Goal: Transaction & Acquisition: Purchase product/service

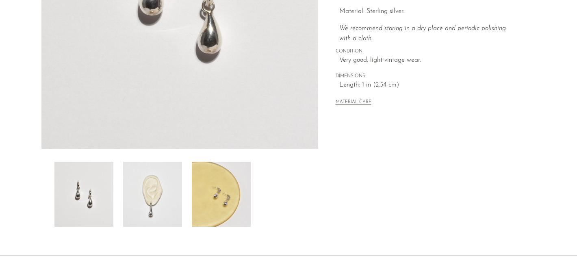
scroll to position [198, 0]
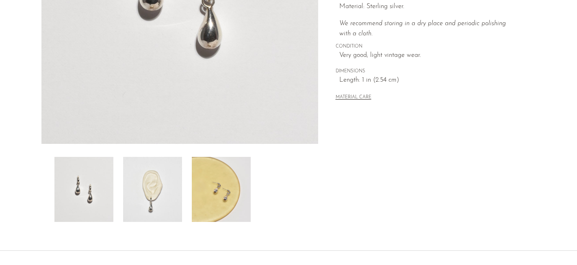
click at [166, 201] on img at bounding box center [152, 189] width 59 height 65
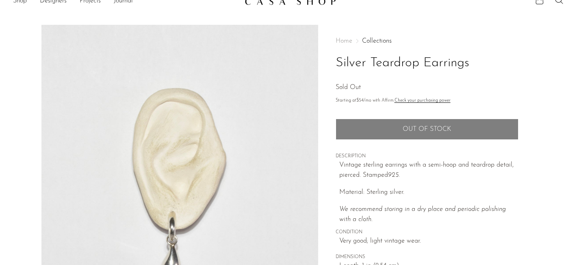
scroll to position [0, 0]
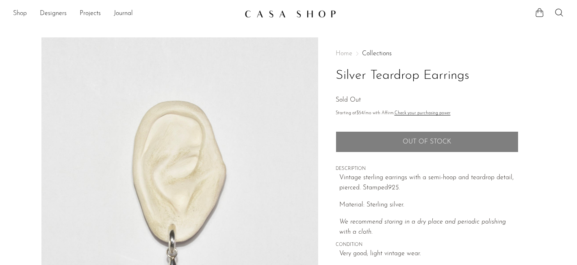
click at [22, 15] on link "Shop" at bounding box center [20, 14] width 14 height 11
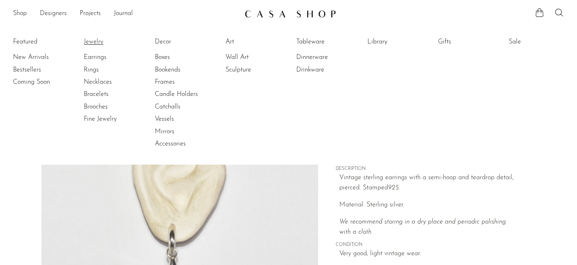
click at [95, 41] on link "Jewelry" at bounding box center [114, 41] width 61 height 9
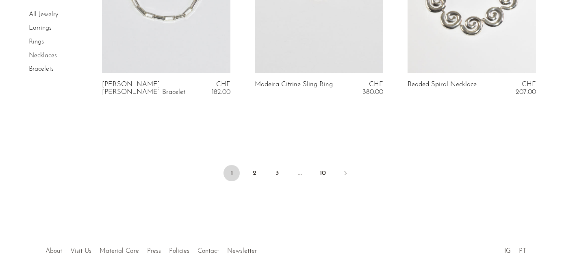
scroll to position [2647, 0]
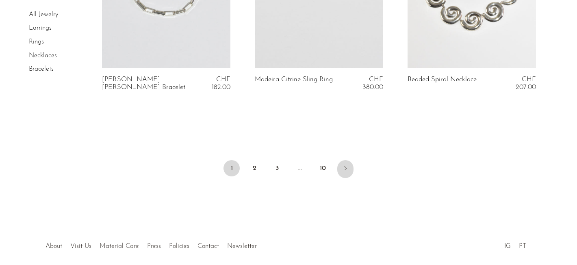
click at [352, 163] on link "Next" at bounding box center [345, 169] width 16 height 18
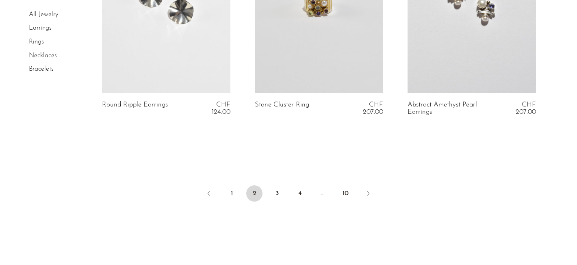
scroll to position [2615, 0]
click at [370, 191] on icon "Next" at bounding box center [368, 193] width 6 height 6
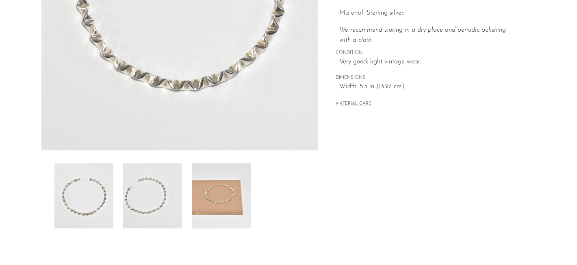
scroll to position [197, 0]
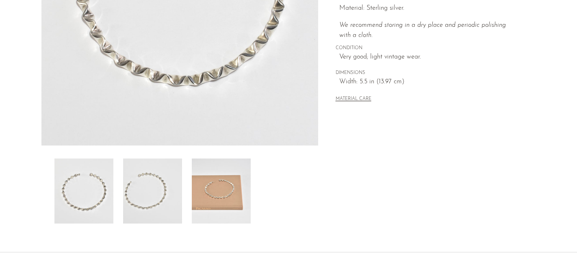
click at [160, 202] on img at bounding box center [152, 190] width 59 height 65
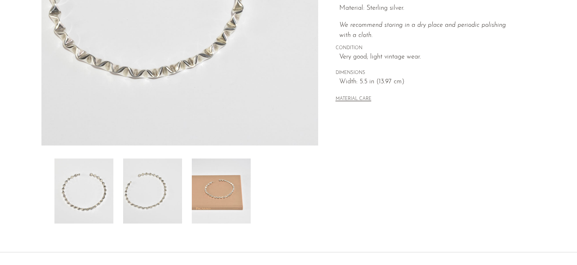
scroll to position [73, 0]
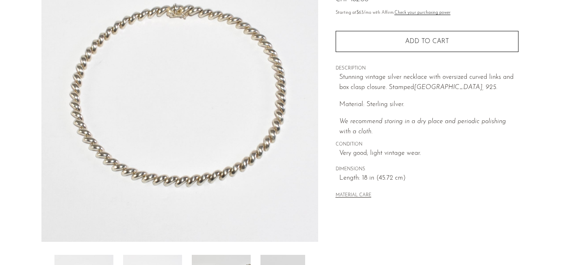
scroll to position [148, 0]
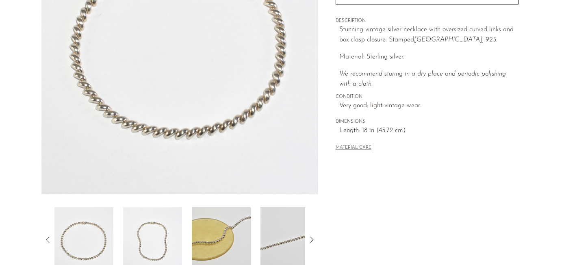
click at [224, 240] on img at bounding box center [221, 239] width 59 height 65
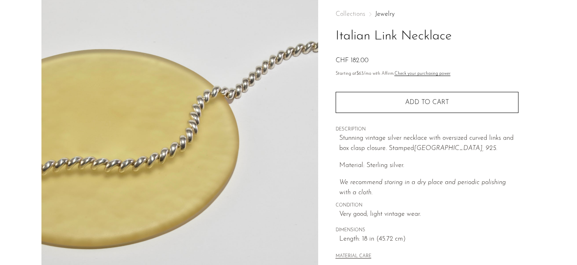
scroll to position [0, 0]
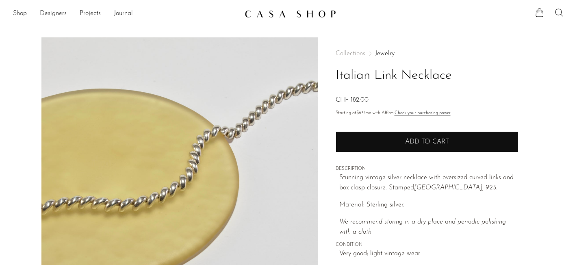
click at [451, 147] on button "Add to cart" at bounding box center [426, 141] width 183 height 21
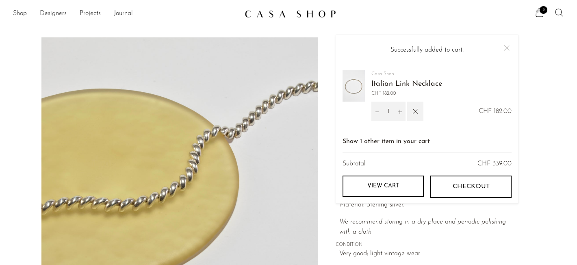
click at [407, 191] on link "View cart" at bounding box center [382, 186] width 81 height 21
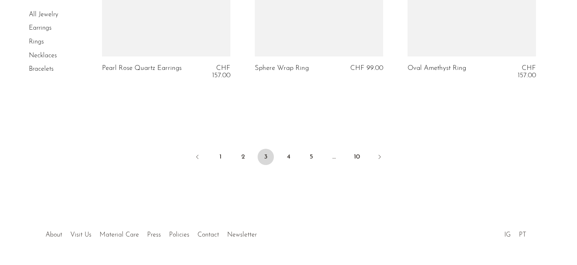
scroll to position [2655, 0]
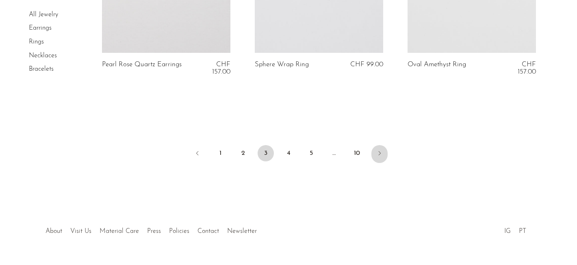
click at [378, 155] on icon "Next" at bounding box center [379, 153] width 6 height 6
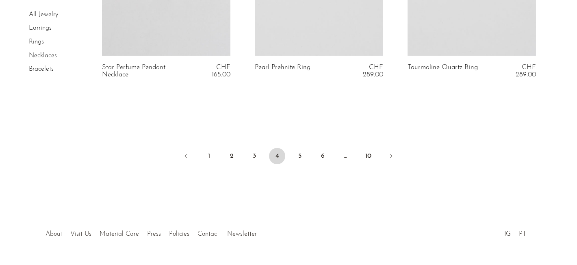
scroll to position [2656, 0]
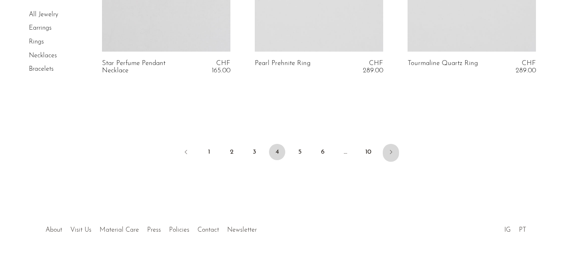
click at [392, 152] on icon "Next" at bounding box center [390, 152] width 6 height 6
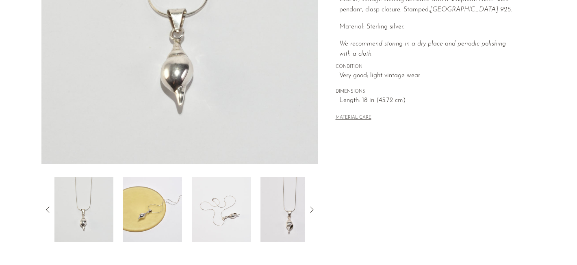
scroll to position [179, 0]
click at [154, 198] on img at bounding box center [152, 207] width 59 height 65
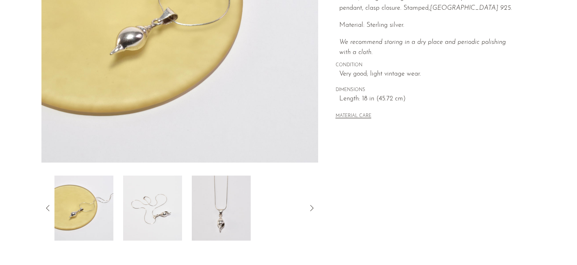
click at [170, 213] on img at bounding box center [152, 207] width 59 height 65
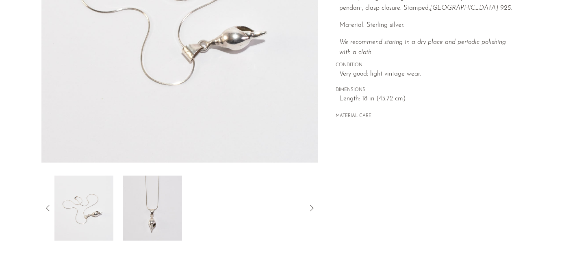
click at [170, 213] on img at bounding box center [152, 207] width 59 height 65
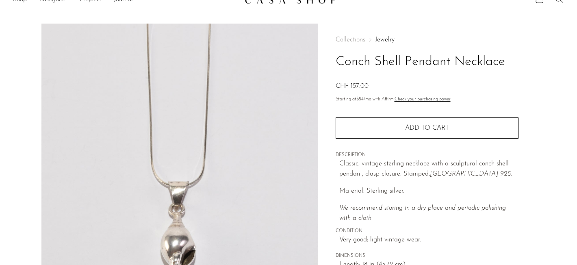
scroll to position [0, 0]
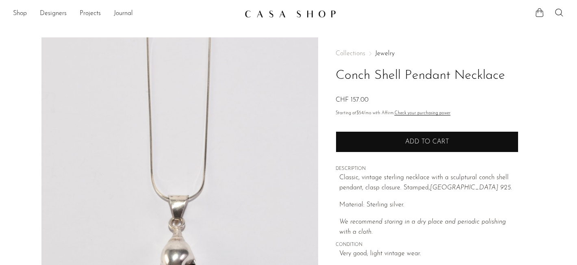
click at [417, 147] on button "Add to cart" at bounding box center [426, 141] width 183 height 21
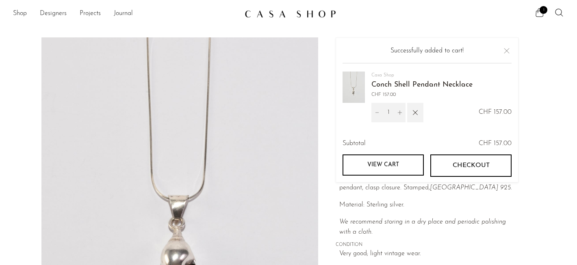
click at [543, 109] on article "Conch Shell Pendant Necklace CHF 157.00" at bounding box center [288, 228] width 520 height 383
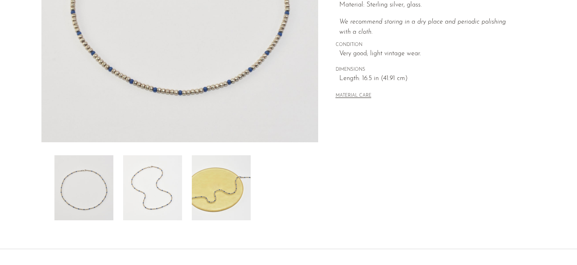
scroll to position [209, 0]
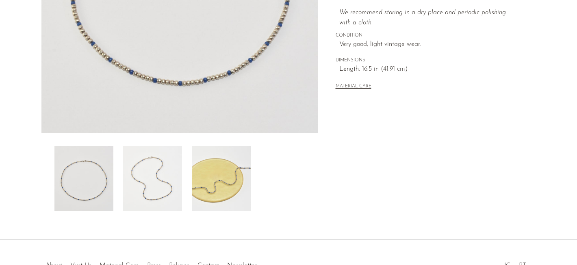
click at [228, 167] on img at bounding box center [221, 178] width 59 height 65
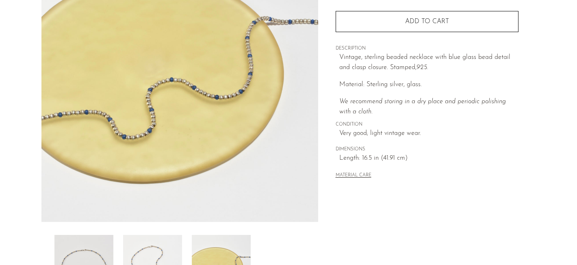
scroll to position [121, 0]
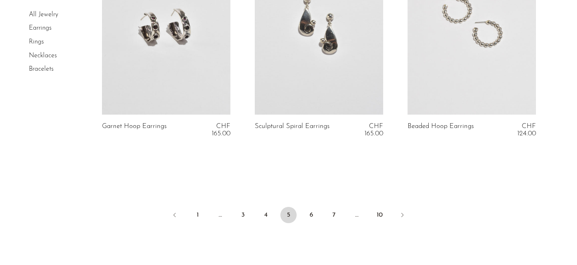
scroll to position [2610, 0]
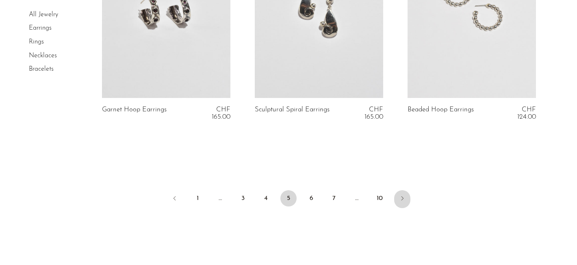
click at [400, 199] on icon "Next" at bounding box center [402, 198] width 6 height 6
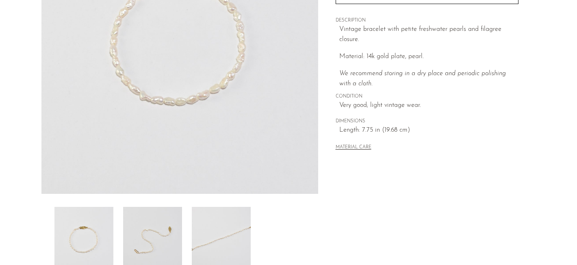
scroll to position [167, 0]
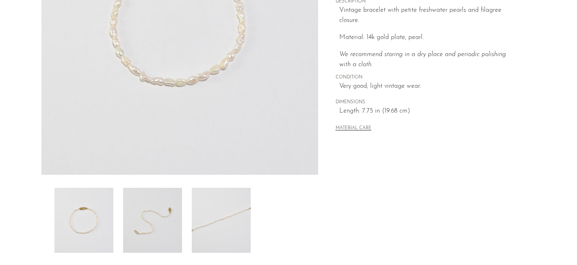
click at [169, 212] on img at bounding box center [152, 220] width 59 height 65
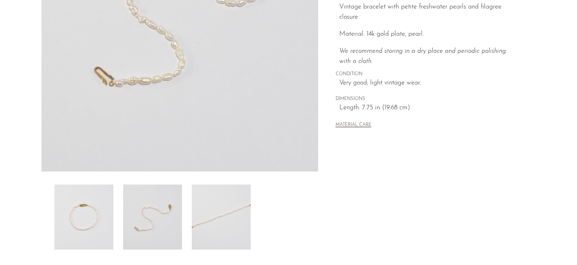
scroll to position [175, 0]
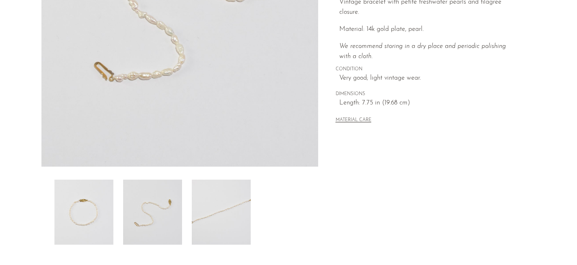
click at [216, 211] on img at bounding box center [221, 211] width 59 height 65
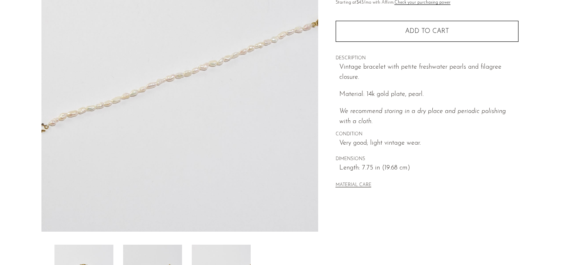
scroll to position [116, 0]
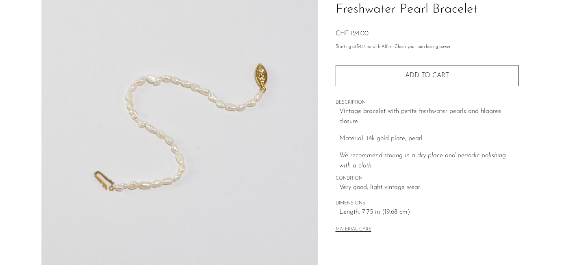
scroll to position [65, 0]
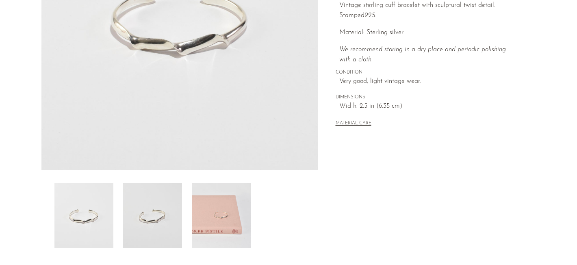
scroll to position [175, 0]
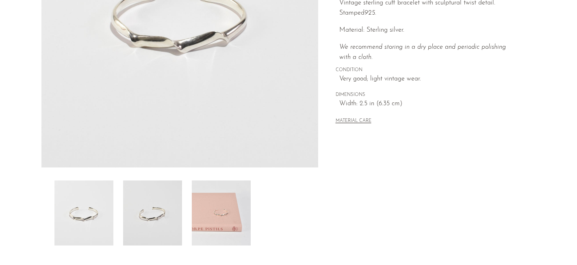
click at [234, 226] on img at bounding box center [221, 212] width 59 height 65
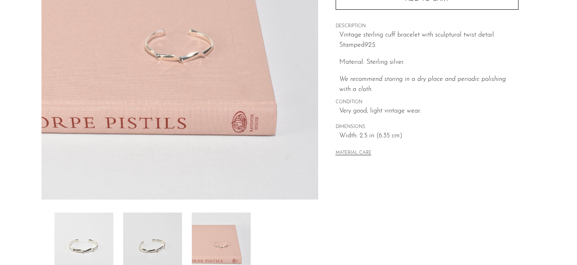
scroll to position [145, 0]
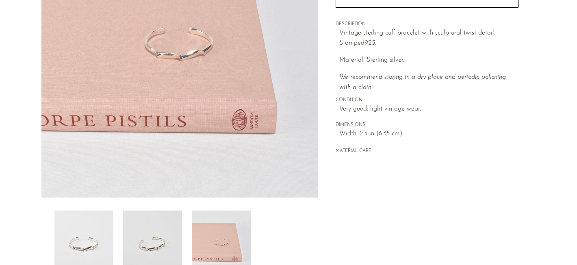
click at [179, 249] on img at bounding box center [152, 242] width 59 height 65
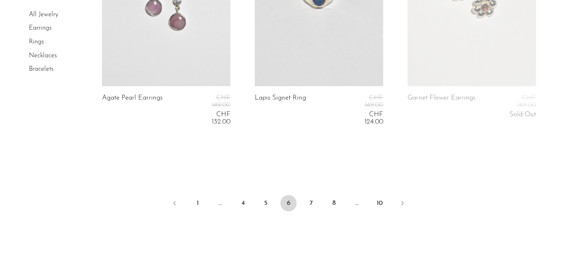
scroll to position [2620, 0]
click at [400, 208] on link "Next" at bounding box center [402, 206] width 16 height 18
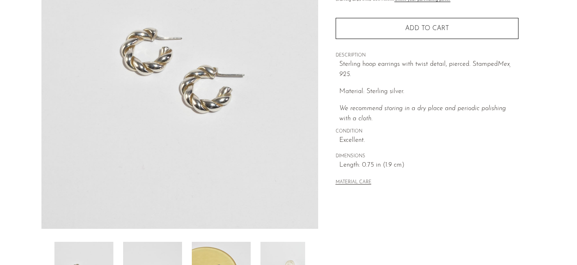
scroll to position [121, 0]
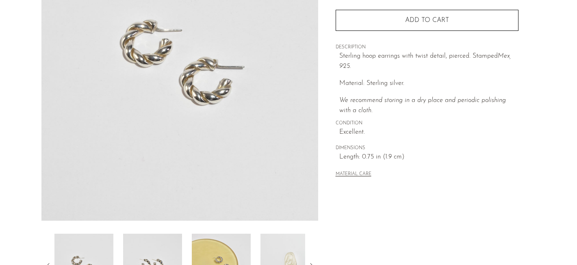
click at [165, 256] on img at bounding box center [152, 266] width 59 height 65
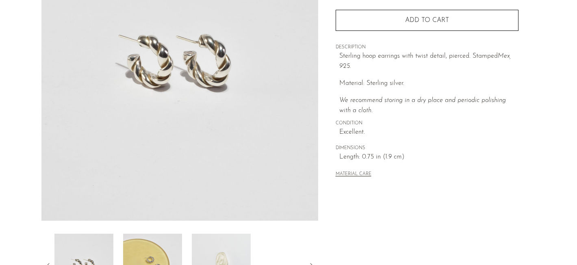
click at [161, 249] on img at bounding box center [152, 266] width 59 height 65
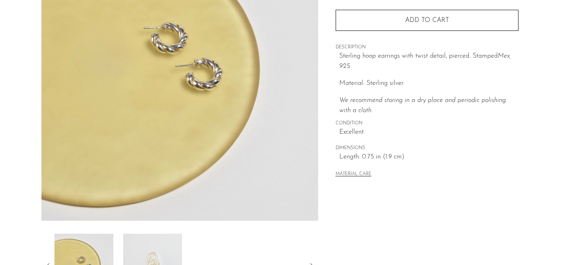
click at [166, 248] on img at bounding box center [152, 266] width 59 height 65
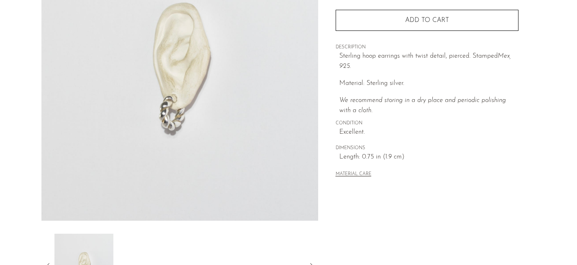
click at [166, 127] on img at bounding box center [179, 68] width 277 height 305
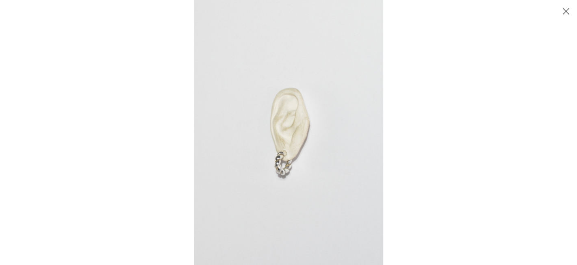
click at [275, 141] on img at bounding box center [288, 132] width 189 height 265
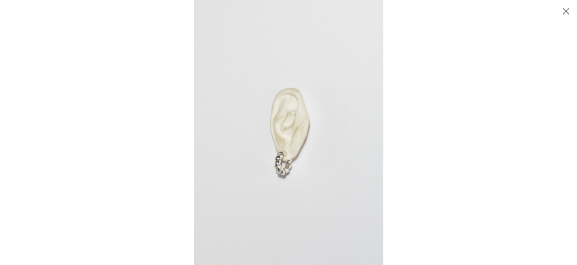
click at [566, 9] on button "Close" at bounding box center [565, 11] width 14 height 14
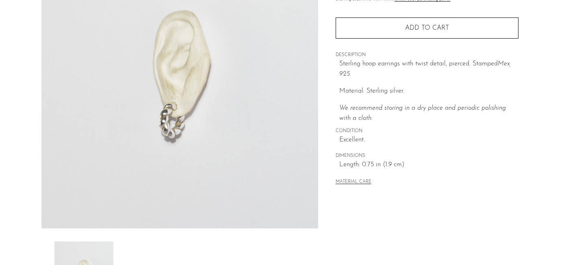
scroll to position [119, 0]
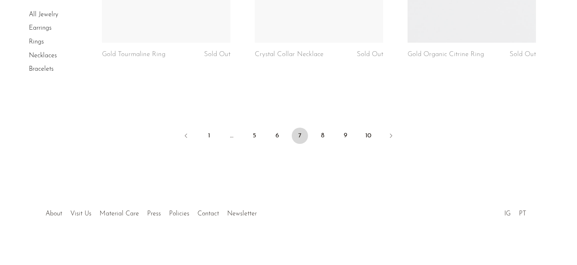
scroll to position [2850, 0]
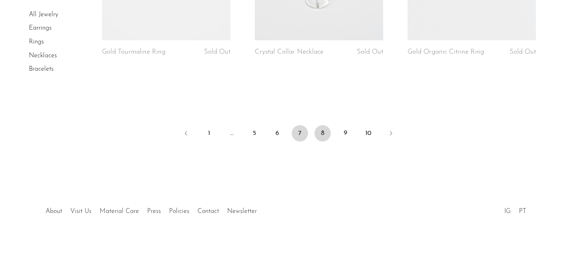
click at [325, 130] on link "8" at bounding box center [322, 133] width 16 height 16
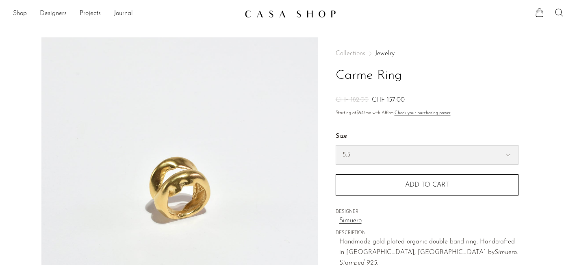
click at [354, 149] on select "5.5 6.5 7" at bounding box center [427, 154] width 182 height 19
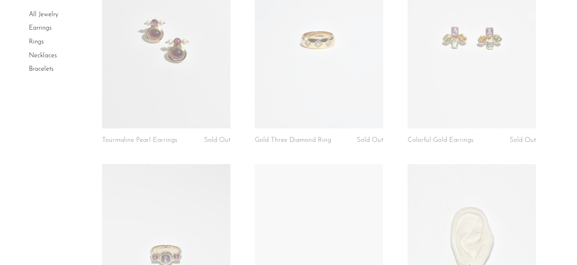
scroll to position [796, 0]
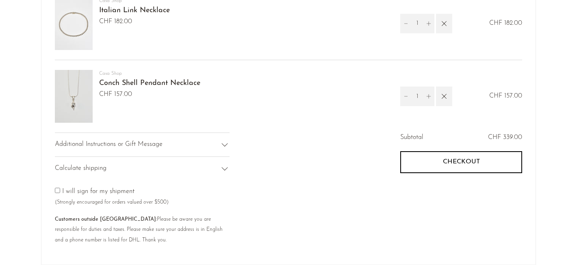
scroll to position [81, 0]
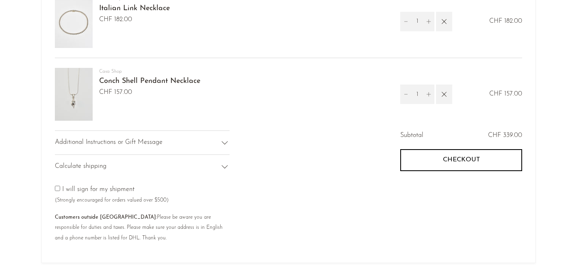
click at [212, 165] on div "Calculate shipping" at bounding box center [142, 166] width 175 height 24
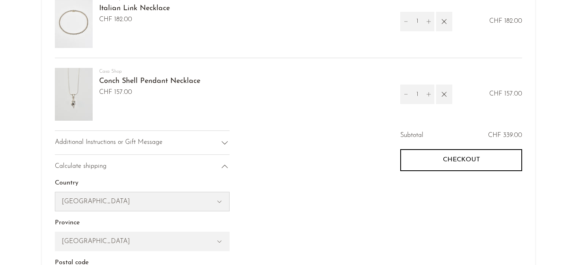
click at [155, 199] on select "[GEOGRAPHIC_DATA] [GEOGRAPHIC_DATA] [GEOGRAPHIC_DATA] [GEOGRAPHIC_DATA] --- [GE…" at bounding box center [142, 201] width 174 height 19
select select "[GEOGRAPHIC_DATA]"
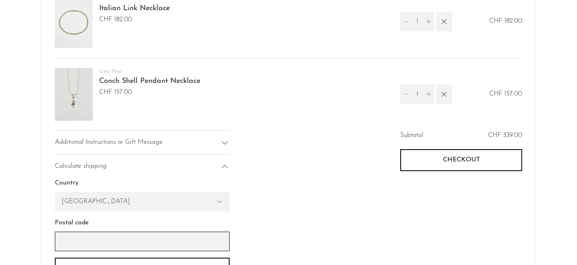
click at [141, 233] on input "Postal code" at bounding box center [142, 240] width 175 height 19
type input "1004"
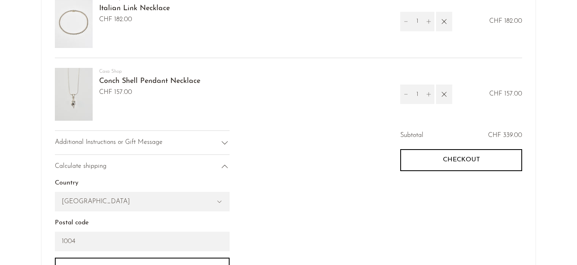
click at [327, 174] on div "Subtotal CHF 339.00 Checkout One or more of the items in your cart is a recurri…" at bounding box center [405, 247] width 234 height 234
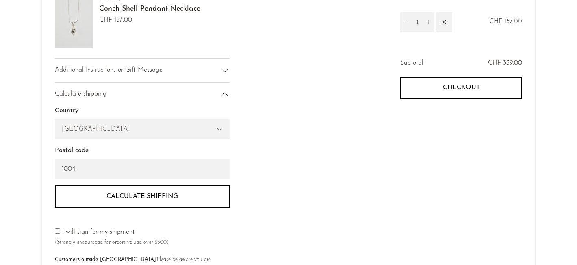
scroll to position [154, 0]
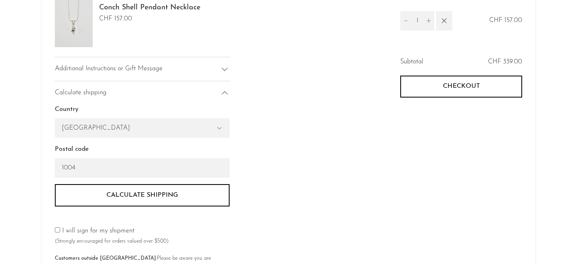
click at [160, 202] on button "Calculate shipping" at bounding box center [142, 195] width 175 height 22
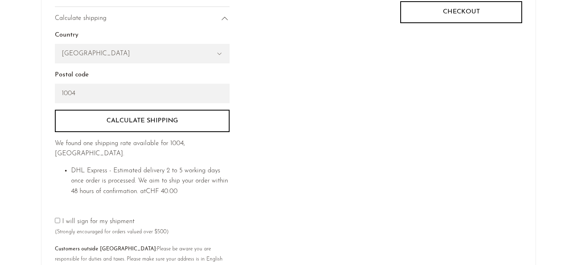
scroll to position [239, 0]
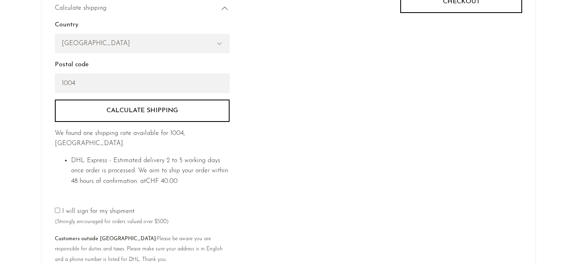
click at [290, 152] on div "Subtotal CHF 339.00 Checkout One or more of the items in your cart is a recurri…" at bounding box center [405, 121] width 234 height 298
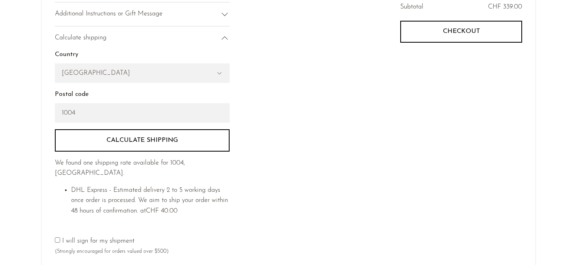
scroll to position [201, 0]
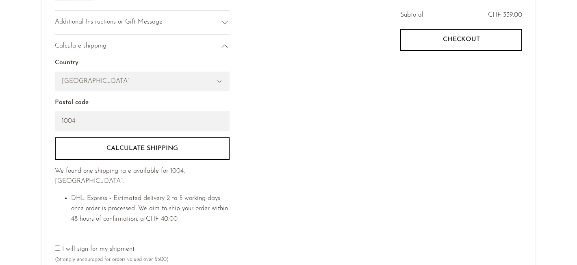
click at [175, 154] on button "Calculate shipping" at bounding box center [142, 148] width 175 height 22
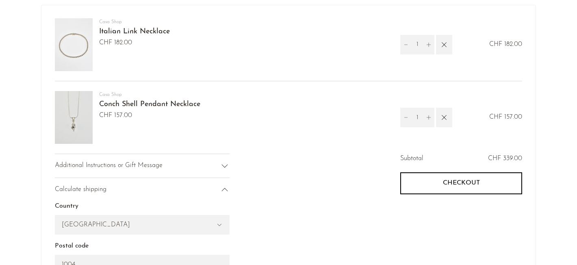
scroll to position [59, 0]
